Goal: Task Accomplishment & Management: Manage account settings

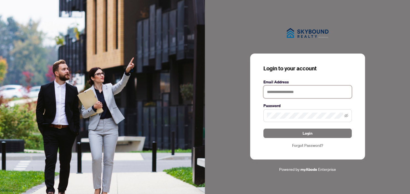
click at [279, 93] on input "text" at bounding box center [308, 92] width 88 height 13
type input "**********"
click at [289, 119] on span at bounding box center [308, 115] width 88 height 13
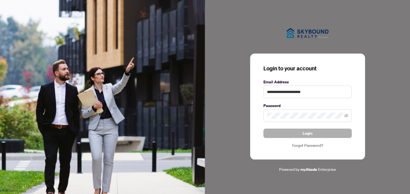
click at [314, 133] on button "Login" at bounding box center [308, 133] width 88 height 9
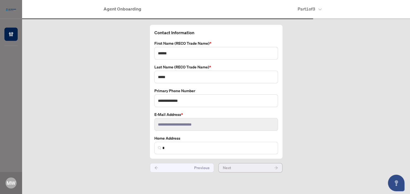
click at [240, 169] on button "Next" at bounding box center [251, 167] width 64 height 9
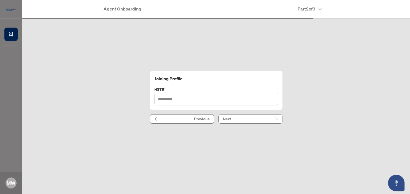
type input "**********"
click at [250, 117] on button "Next" at bounding box center [251, 118] width 64 height 9
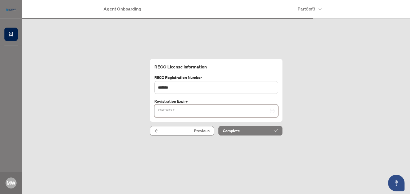
click at [205, 111] on input at bounding box center [213, 111] width 111 height 6
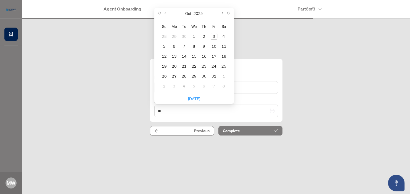
click at [223, 14] on span "Next month (PageDown)" at bounding box center [222, 13] width 3 height 3
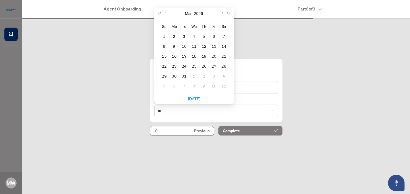
click at [223, 14] on span "Next month (PageDown)" at bounding box center [222, 13] width 3 height 3
click at [222, 13] on span "Next month (PageDown)" at bounding box center [222, 13] width 3 height 3
type input "**********"
click at [161, 54] on div "10" at bounding box center [164, 56] width 7 height 7
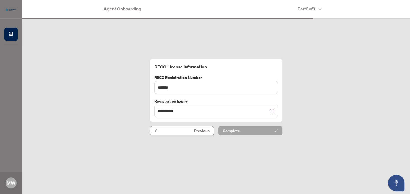
click at [246, 130] on button "Complete" at bounding box center [251, 130] width 64 height 9
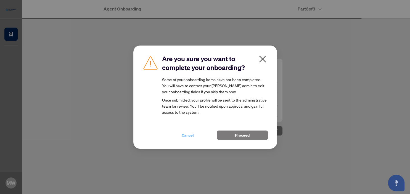
click at [190, 133] on span "Cancel" at bounding box center [188, 135] width 12 height 9
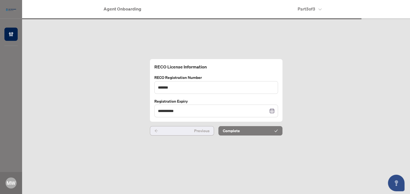
click at [198, 133] on span "Previous" at bounding box center [201, 131] width 15 height 9
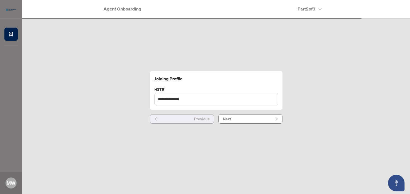
click at [199, 119] on span "Previous" at bounding box center [201, 119] width 15 height 9
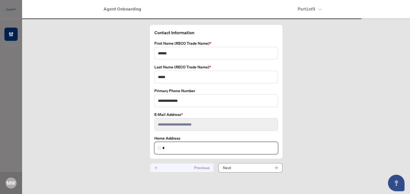
click at [198, 146] on input "*" at bounding box center [218, 148] width 112 height 6
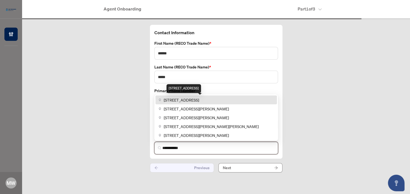
click at [199, 100] on span "[STREET_ADDRESS]" at bounding box center [181, 100] width 35 height 6
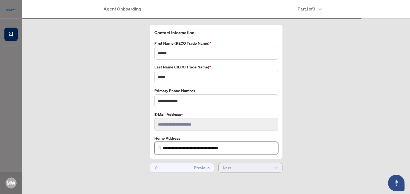
type input "**********"
click at [233, 167] on button "Next" at bounding box center [251, 167] width 64 height 9
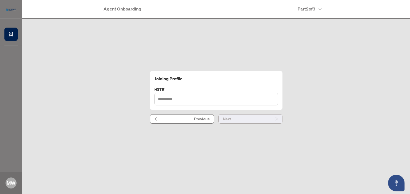
type input "**********"
click at [238, 120] on button "Next" at bounding box center [251, 118] width 64 height 9
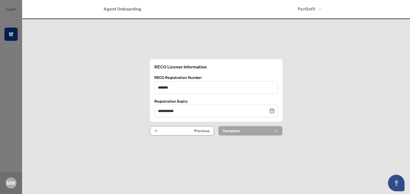
click at [240, 129] on button "Complete" at bounding box center [251, 130] width 64 height 9
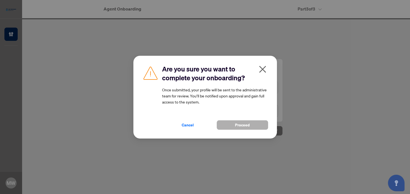
click at [242, 122] on span "Proceed" at bounding box center [242, 125] width 15 height 9
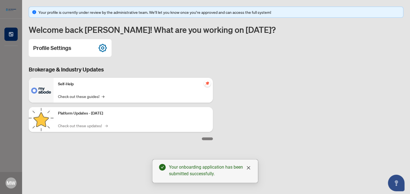
click at [96, 125] on link "Check out these updates! →" at bounding box center [82, 126] width 49 height 6
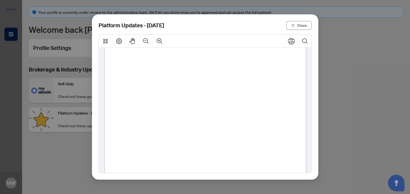
scroll to position [72, 0]
click at [304, 24] on span "Close" at bounding box center [302, 25] width 10 height 9
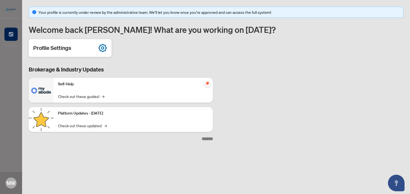
click at [96, 48] on div "Profile Settings" at bounding box center [70, 48] width 83 height 18
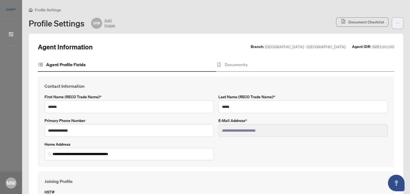
click at [397, 22] on icon "ellipsis" at bounding box center [398, 23] width 4 height 4
click at [387, 37] on span "Agent Activity History" at bounding box center [380, 35] width 38 height 6
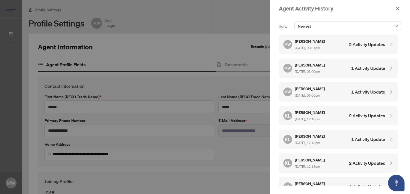
scroll to position [7, 0]
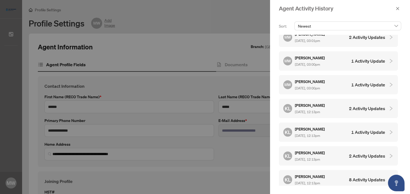
click at [204, 14] on div at bounding box center [205, 97] width 410 height 194
click at [396, 9] on icon "close" at bounding box center [398, 9] width 4 height 4
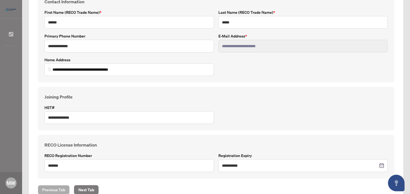
scroll to position [99, 0]
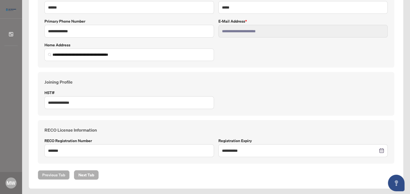
click at [82, 176] on span "Next Tab" at bounding box center [86, 175] width 16 height 9
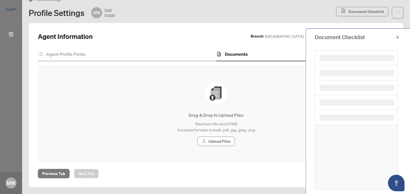
scroll to position [10, 0]
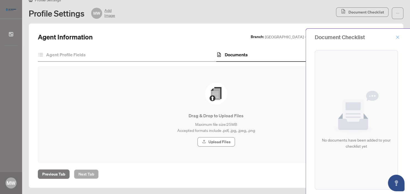
click at [396, 37] on icon "close" at bounding box center [398, 37] width 4 height 4
